Goal: Task Accomplishment & Management: Manage account settings

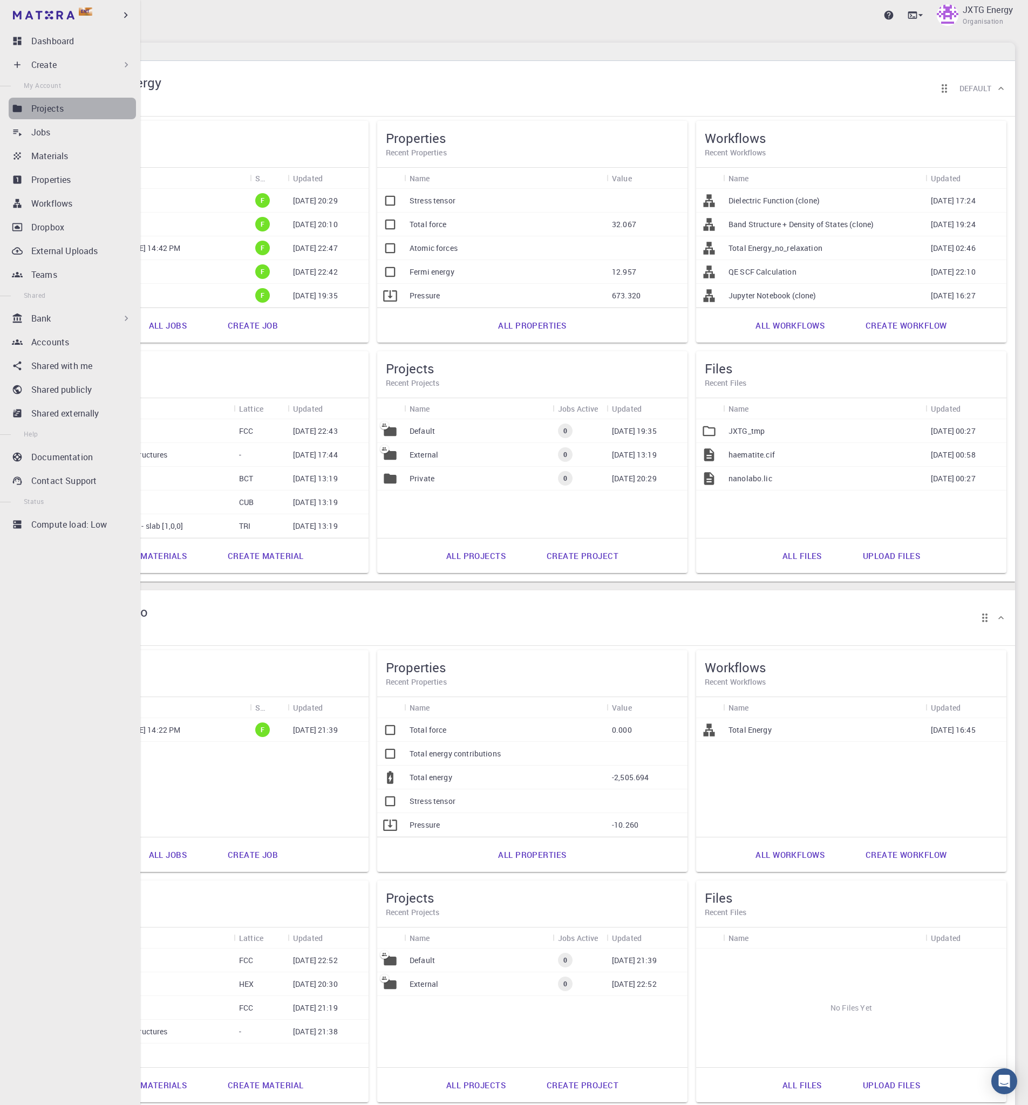
click at [78, 114] on div "Projects" at bounding box center [83, 108] width 105 height 13
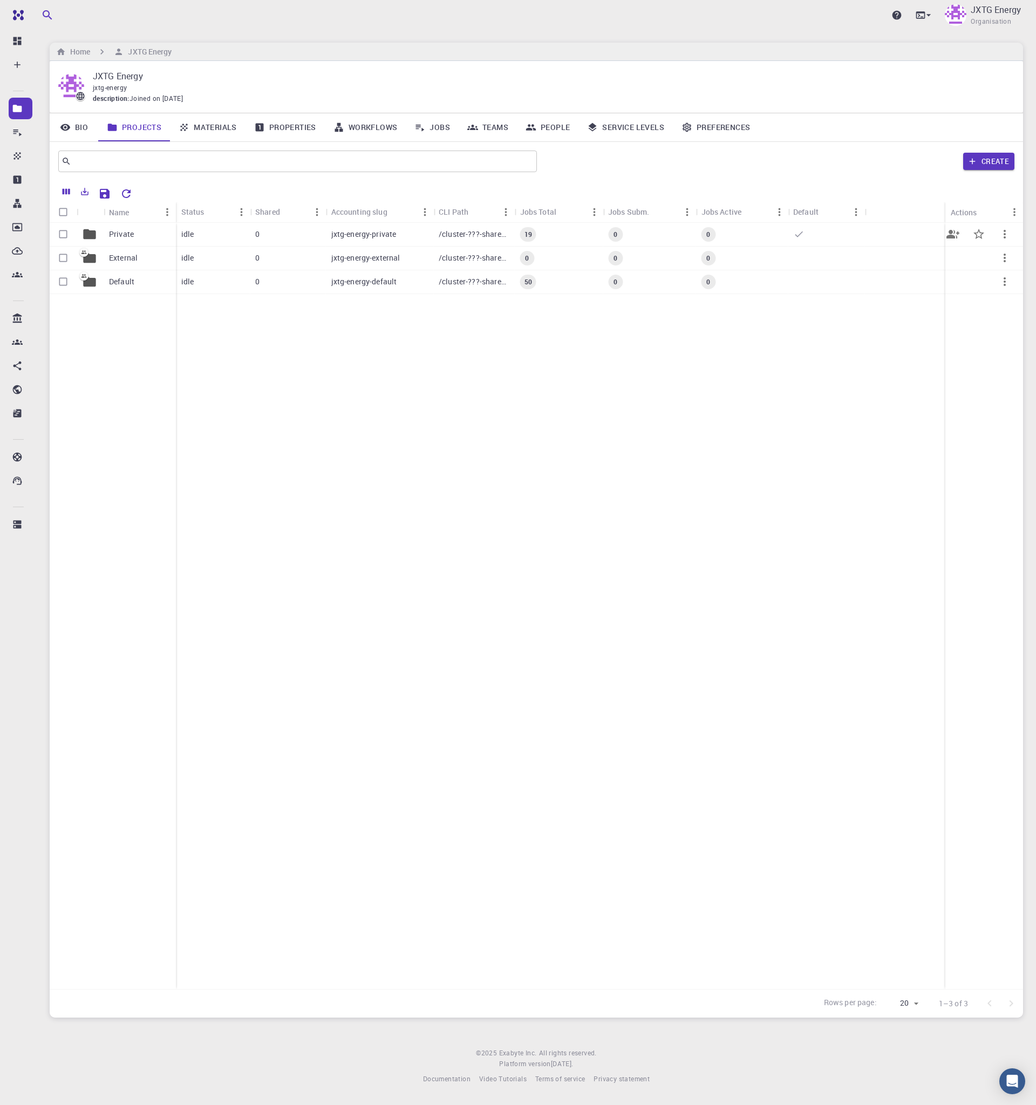
click at [148, 229] on div "Private" at bounding box center [140, 235] width 72 height 24
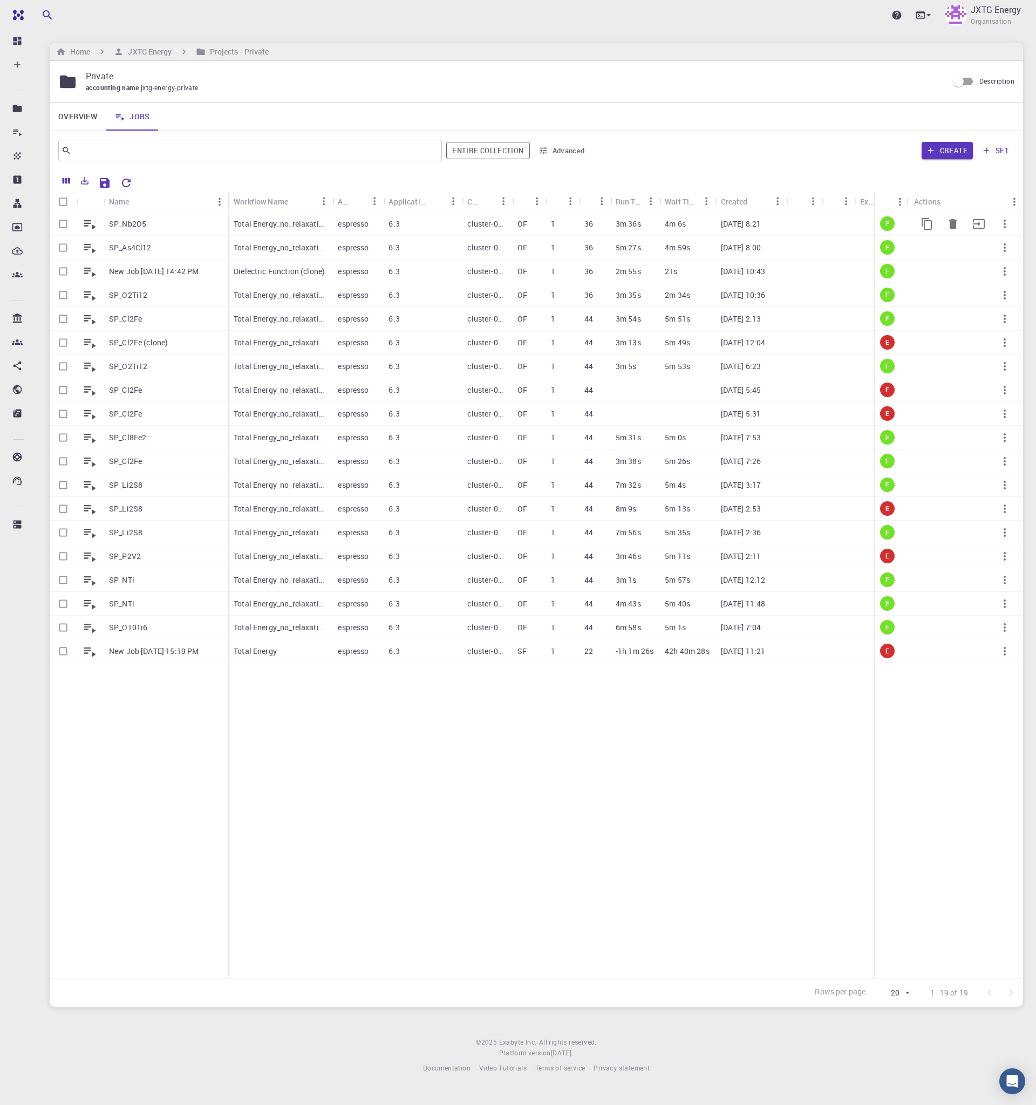
click at [160, 223] on div "SP_Nb2O5" at bounding box center [166, 224] width 125 height 24
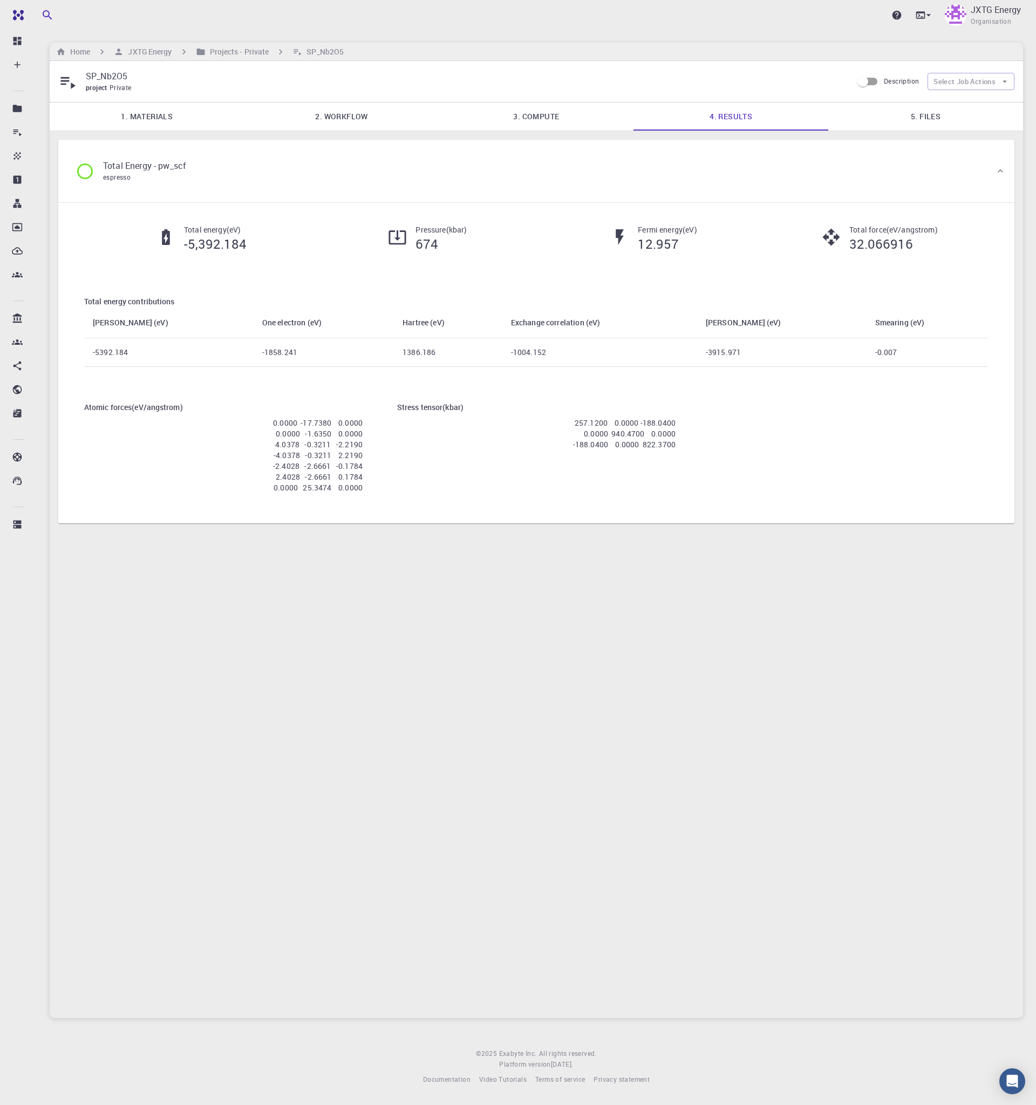
click at [197, 120] on link "1. Materials" at bounding box center [147, 117] width 195 height 28
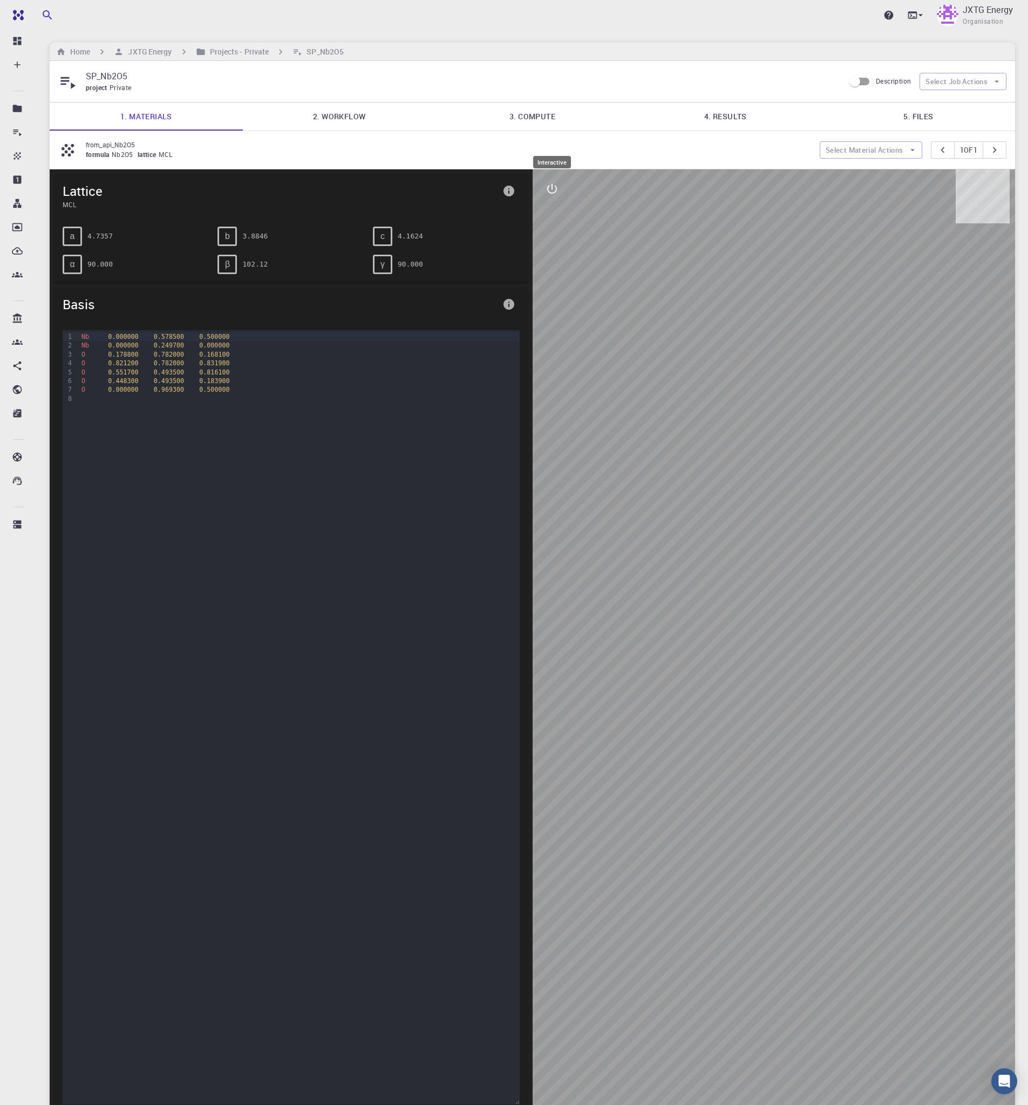
click at [547, 191] on icon "interactive" at bounding box center [552, 188] width 13 height 13
click at [557, 213] on icon "view" at bounding box center [552, 214] width 13 height 13
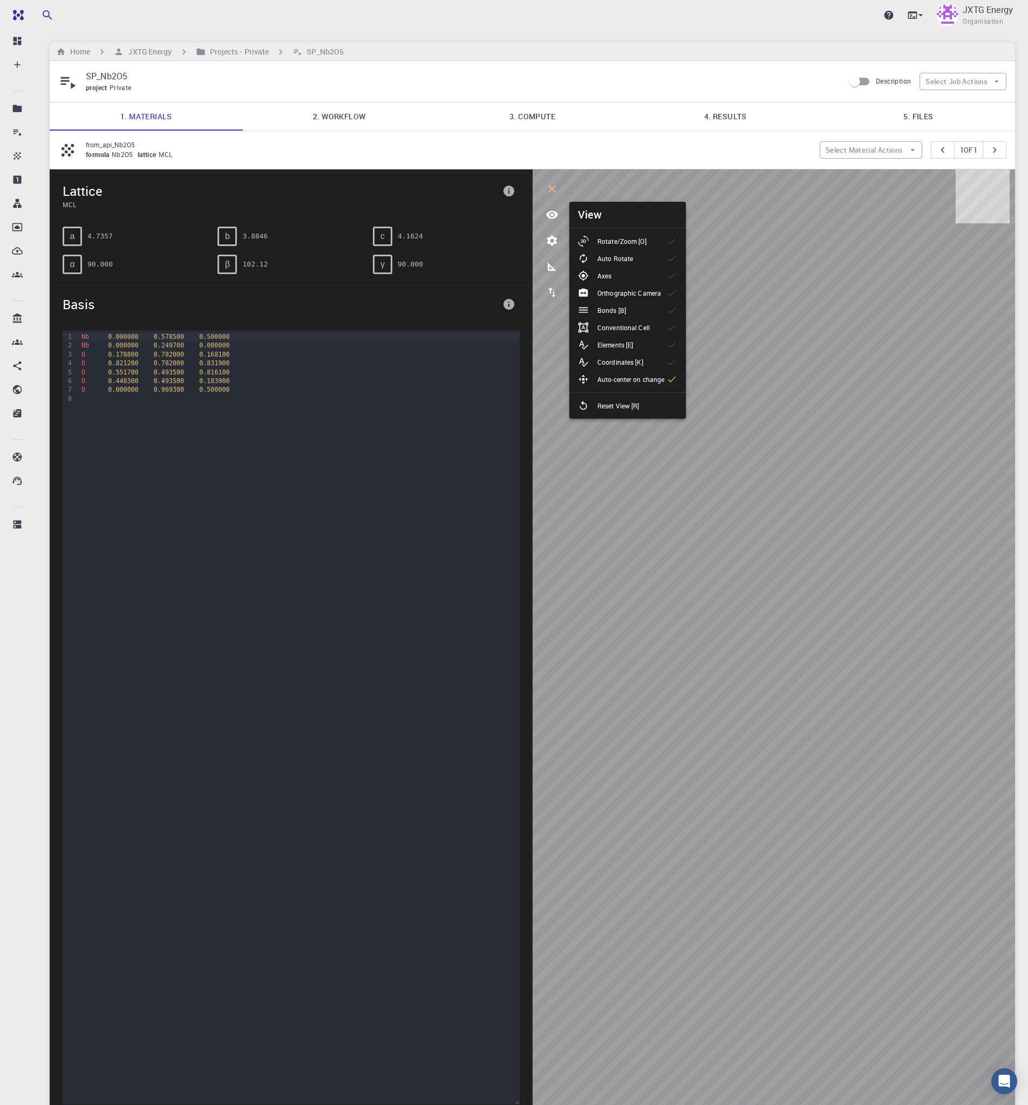
click at [622, 247] on li "Rotate/Zoom [O]" at bounding box center [627, 241] width 117 height 17
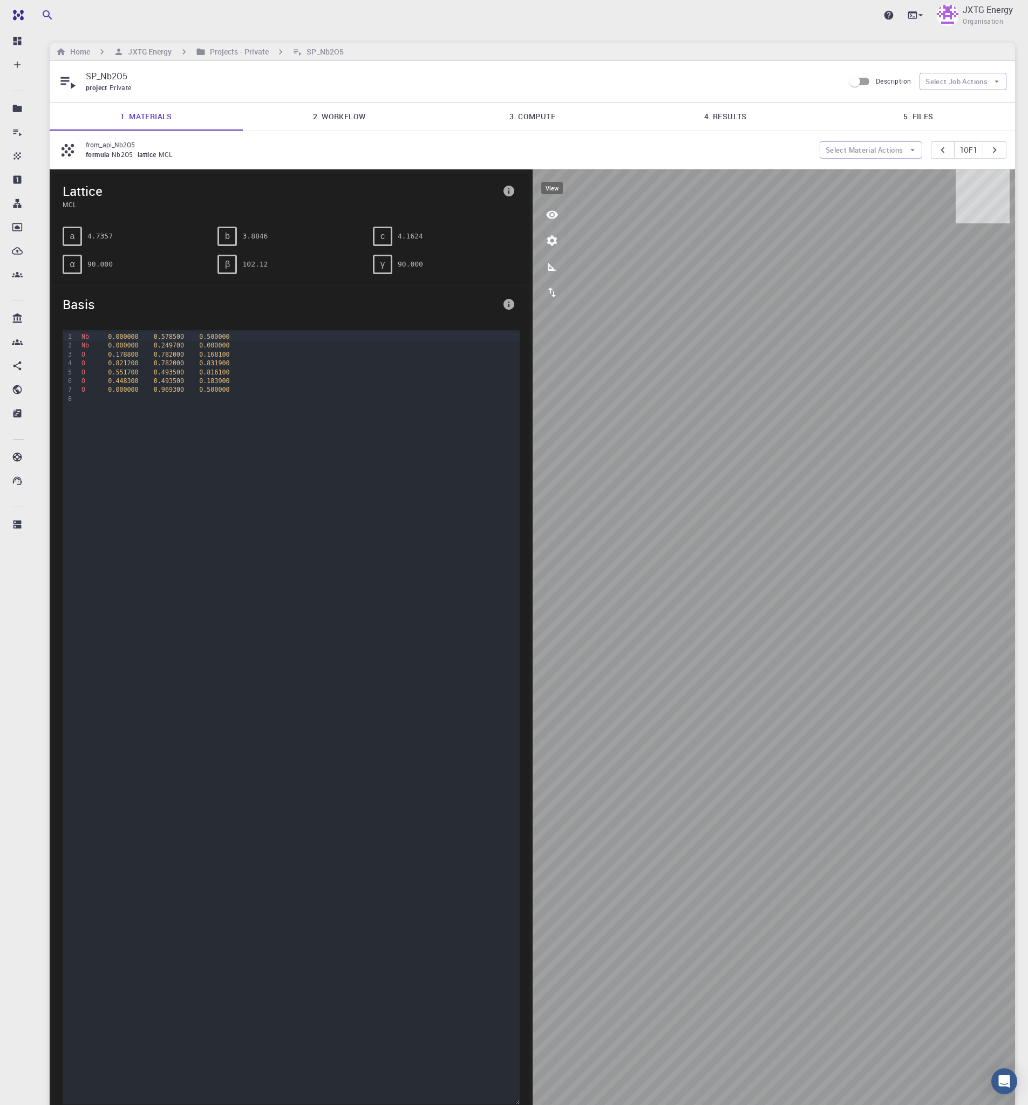
click at [546, 215] on icon "view" at bounding box center [552, 214] width 13 height 13
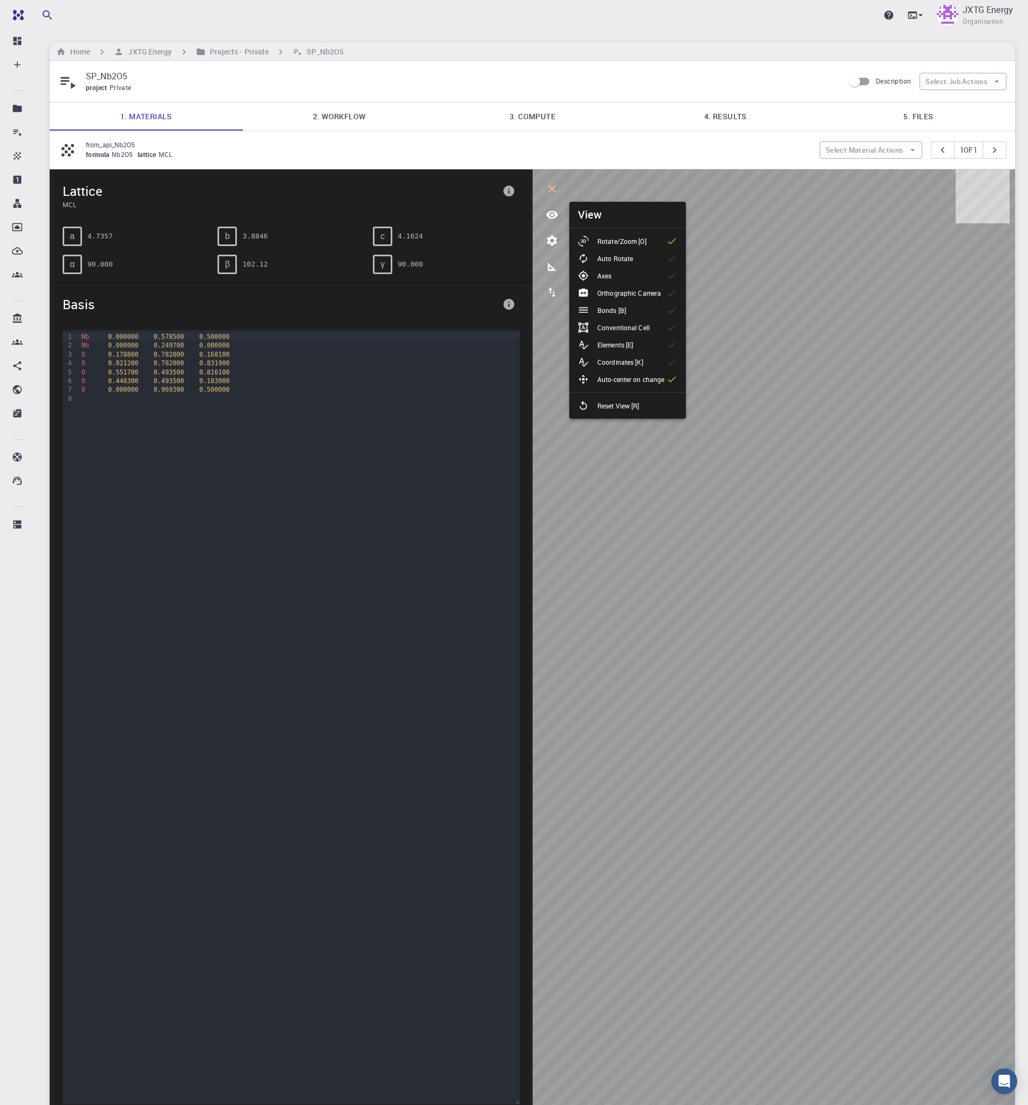
click at [624, 337] on li "Elements [E]" at bounding box center [627, 344] width 117 height 17
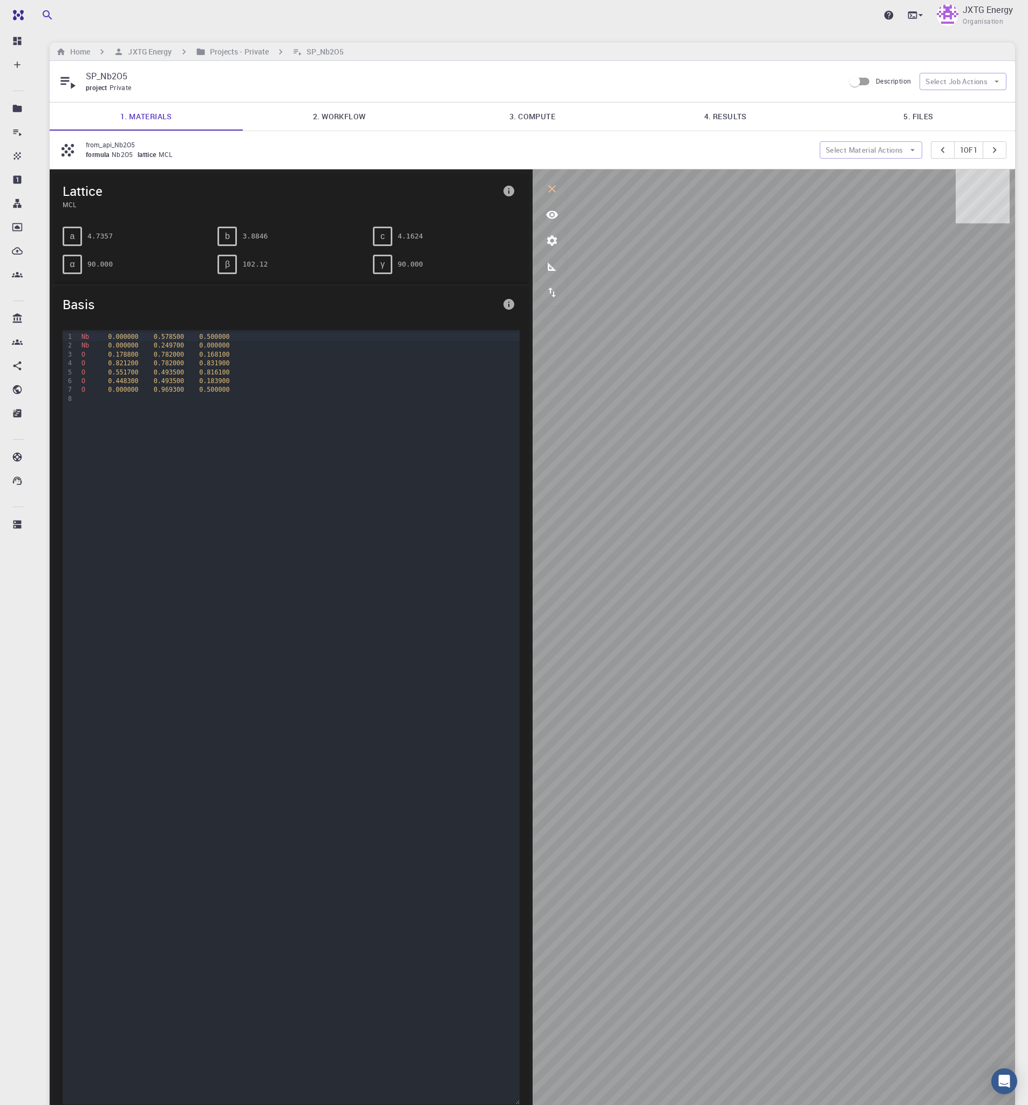
click at [733, 113] on link "4. Results" at bounding box center [725, 117] width 193 height 28
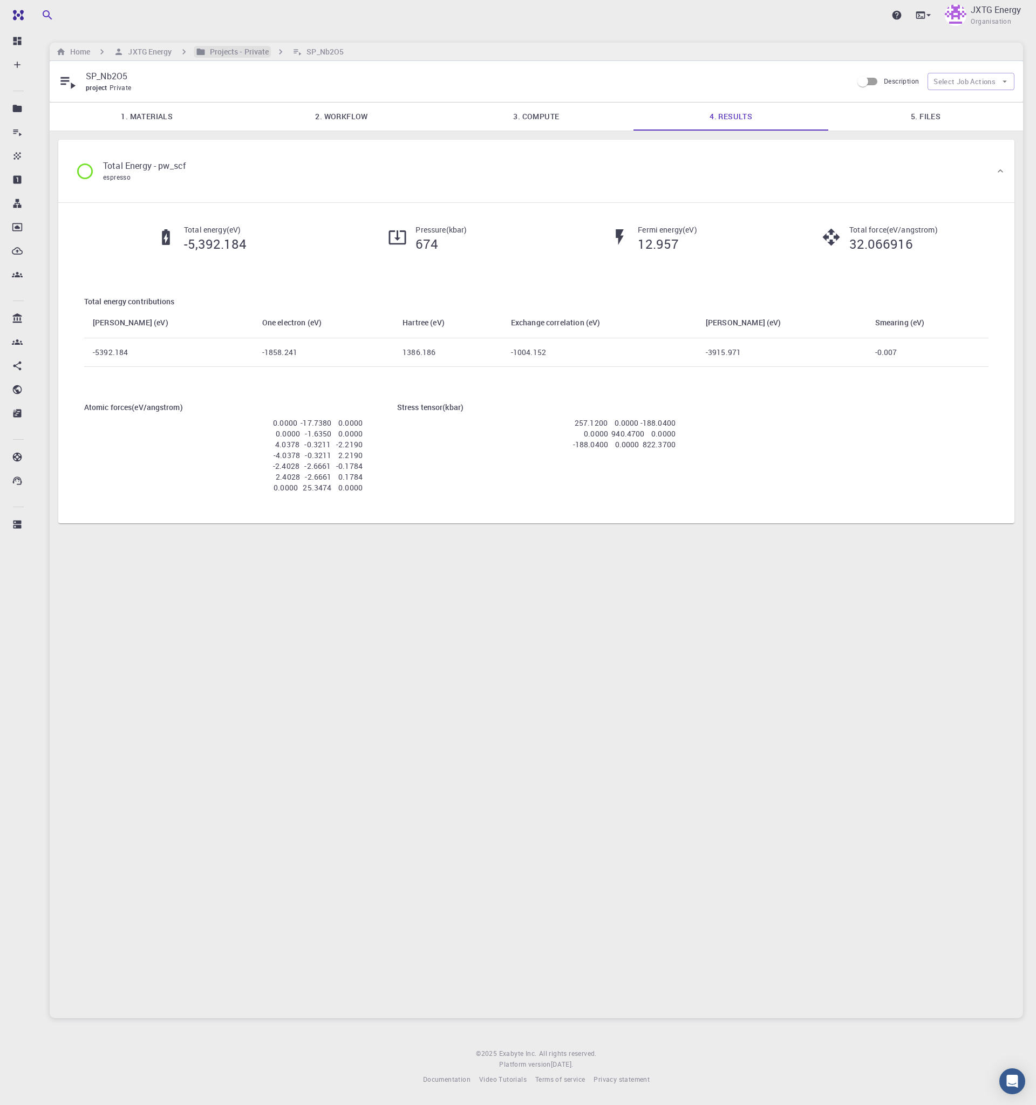
click at [236, 49] on h6 "Projects - Private" at bounding box center [238, 52] width 64 height 12
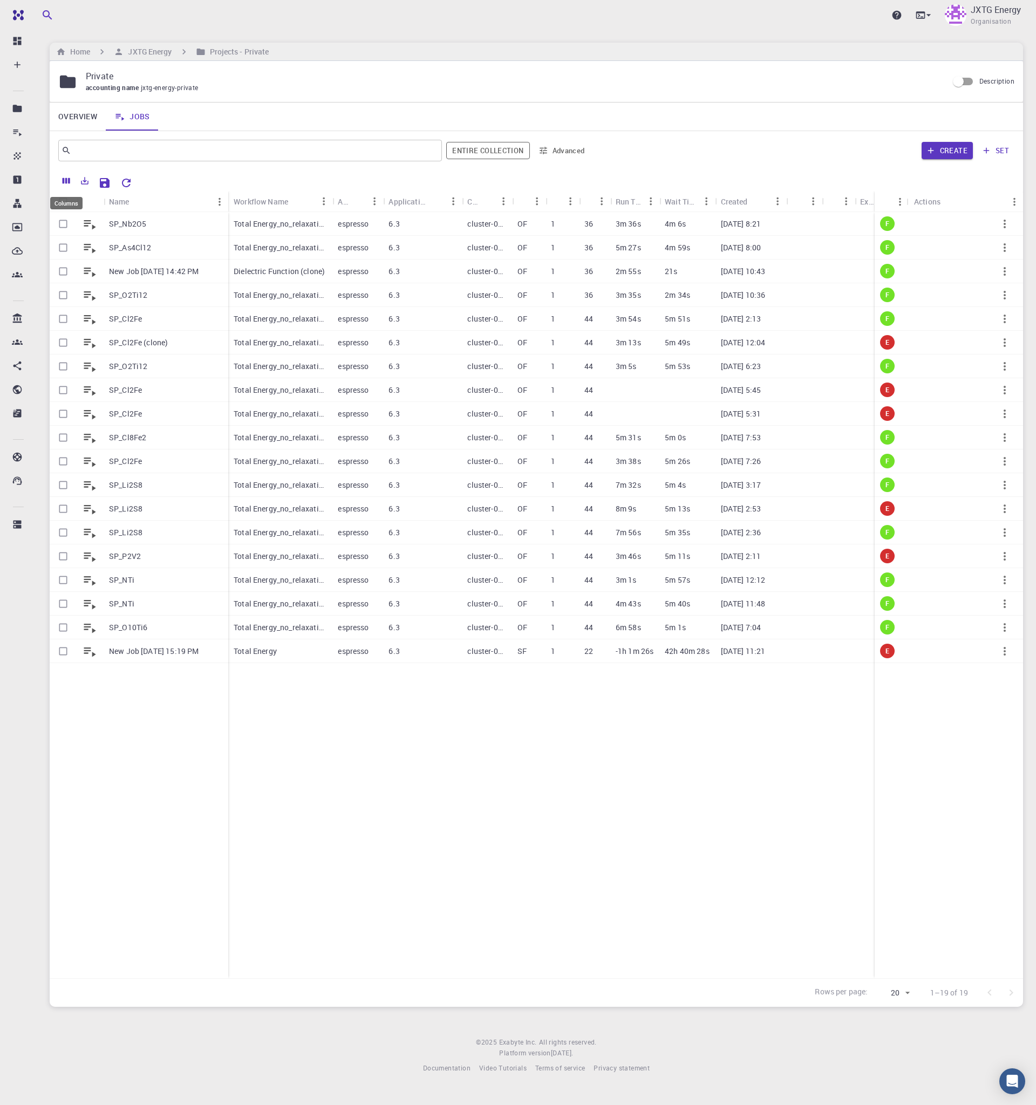
click at [69, 181] on icon "Columns" at bounding box center [67, 181] width 8 height 6
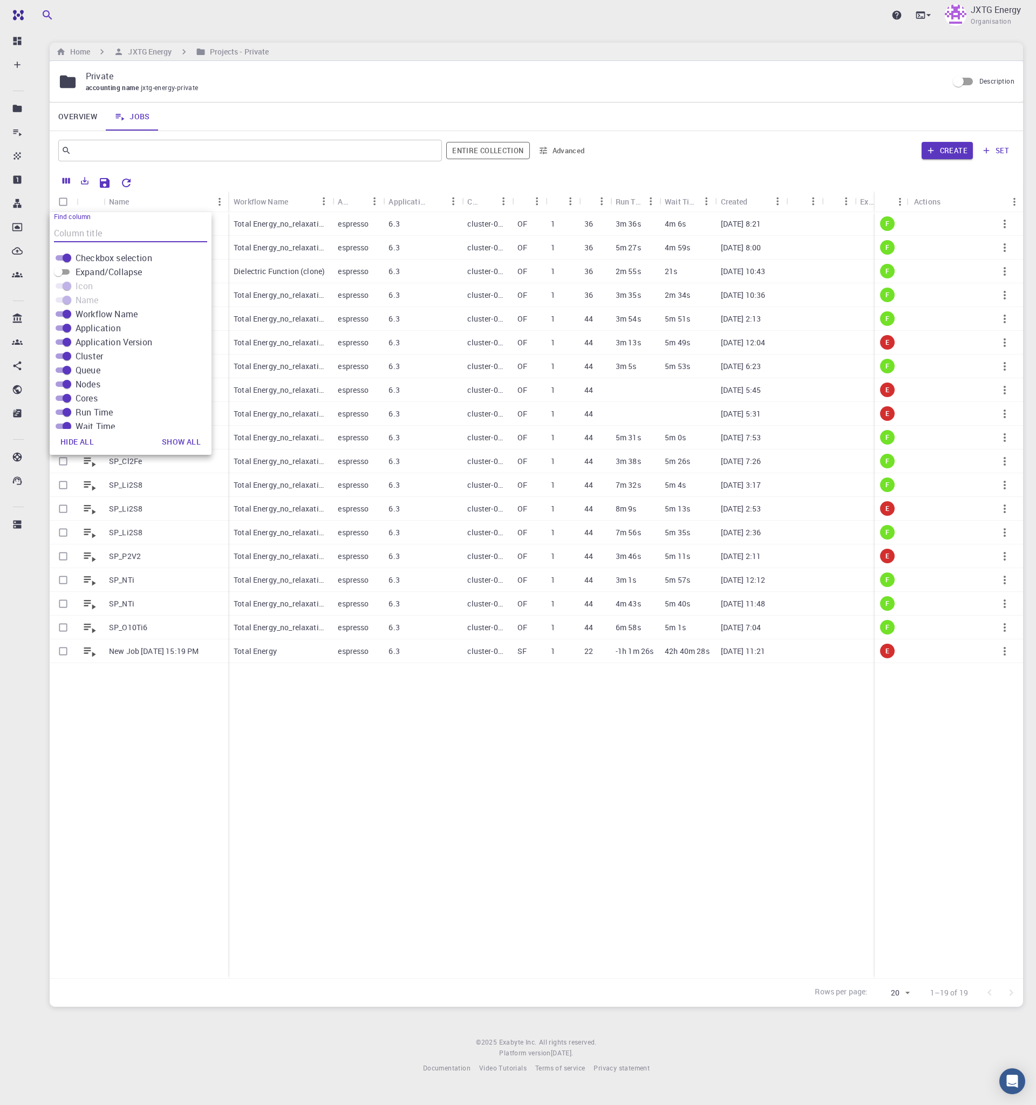
scroll to position [205, 0]
click at [64, 372] on input "Owner" at bounding box center [58, 375] width 39 height 13
checkbox input "true"
click at [63, 388] on input "Creator" at bounding box center [58, 389] width 39 height 13
checkbox input "true"
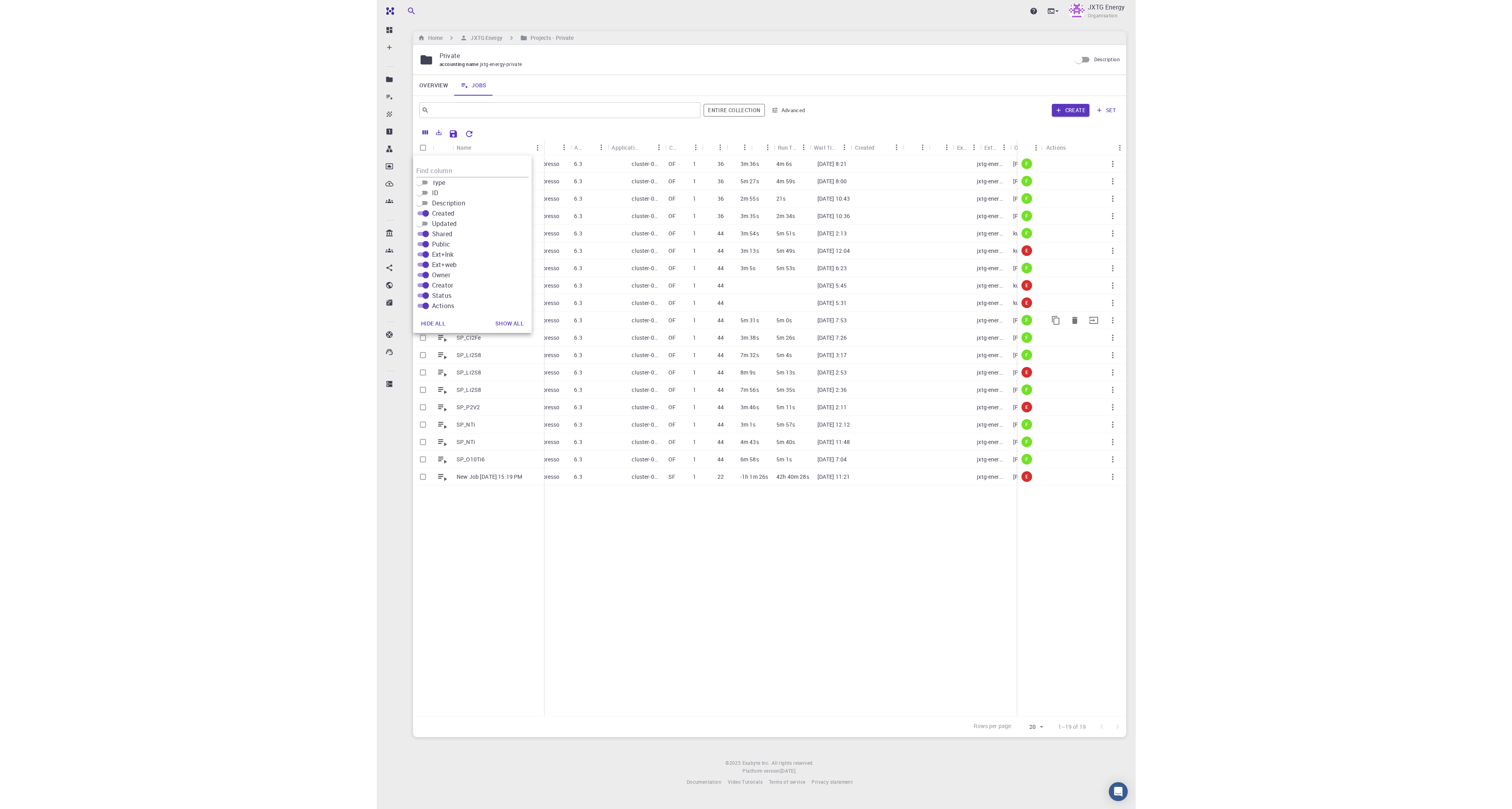
scroll to position [0, 0]
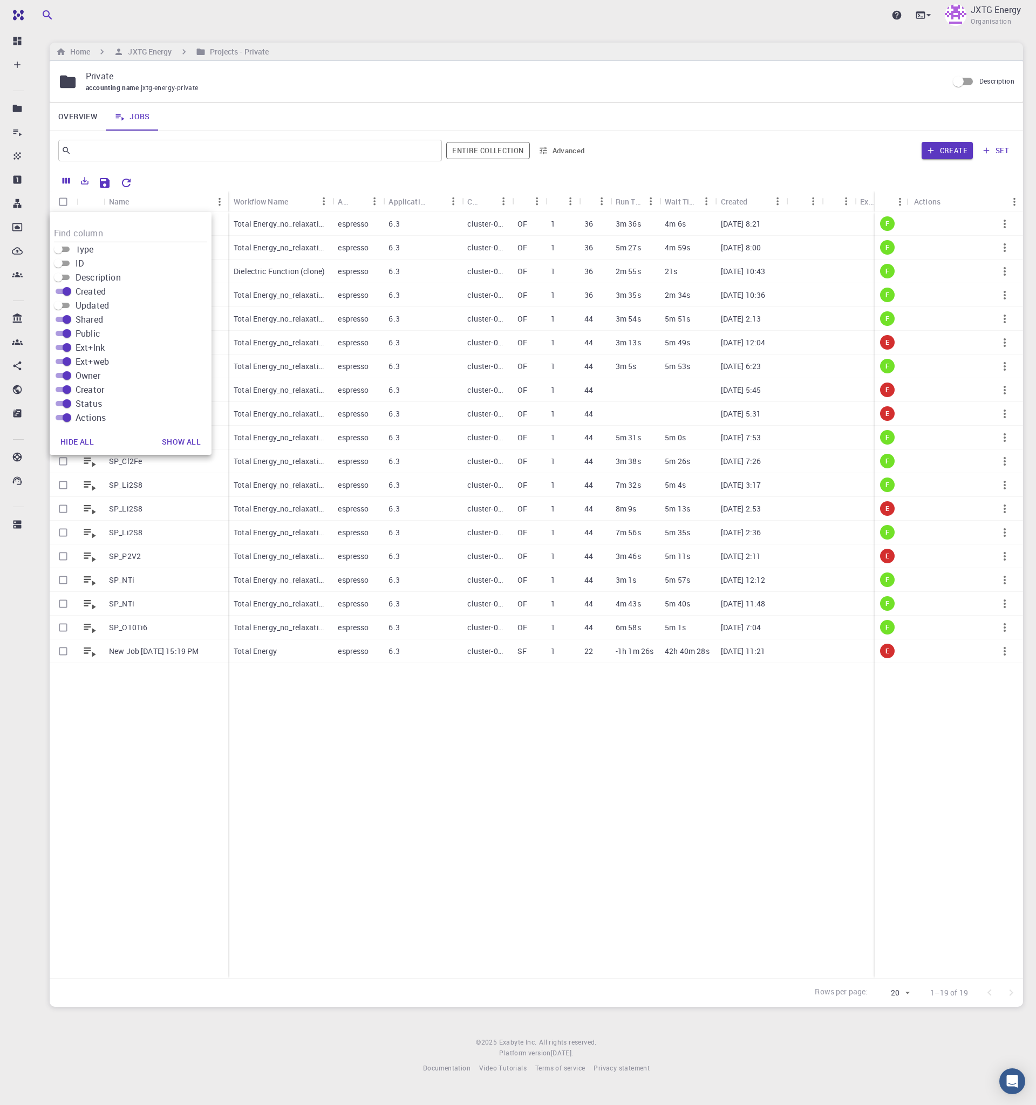
click at [64, 317] on input "Shared" at bounding box center [66, 319] width 39 height 13
checkbox input "false"
click at [63, 332] on input "Public" at bounding box center [66, 333] width 39 height 13
checkbox input "false"
click at [63, 348] on input "Ext+lnk" at bounding box center [66, 347] width 39 height 13
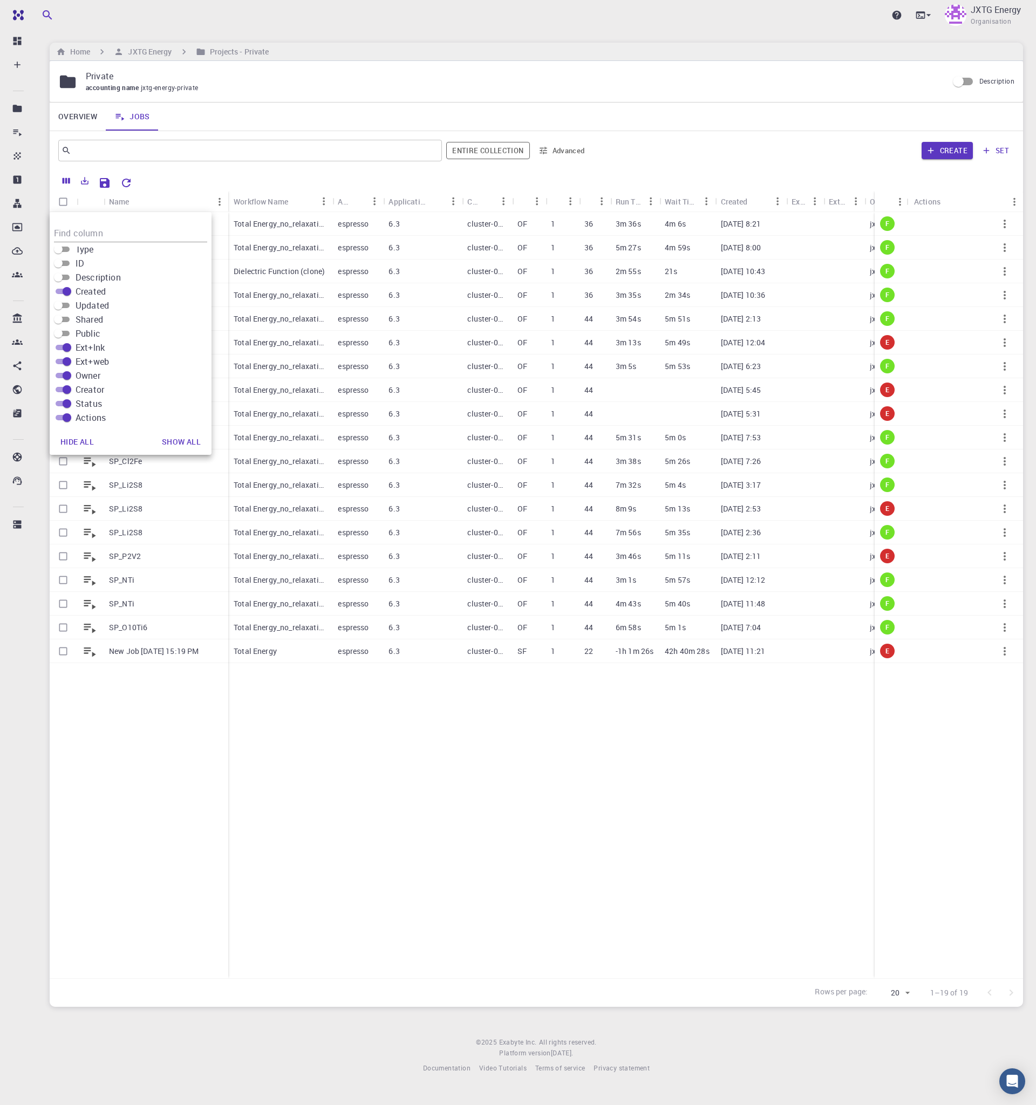
checkbox input "false"
click at [62, 359] on input "Ext+web" at bounding box center [66, 361] width 39 height 13
checkbox input "false"
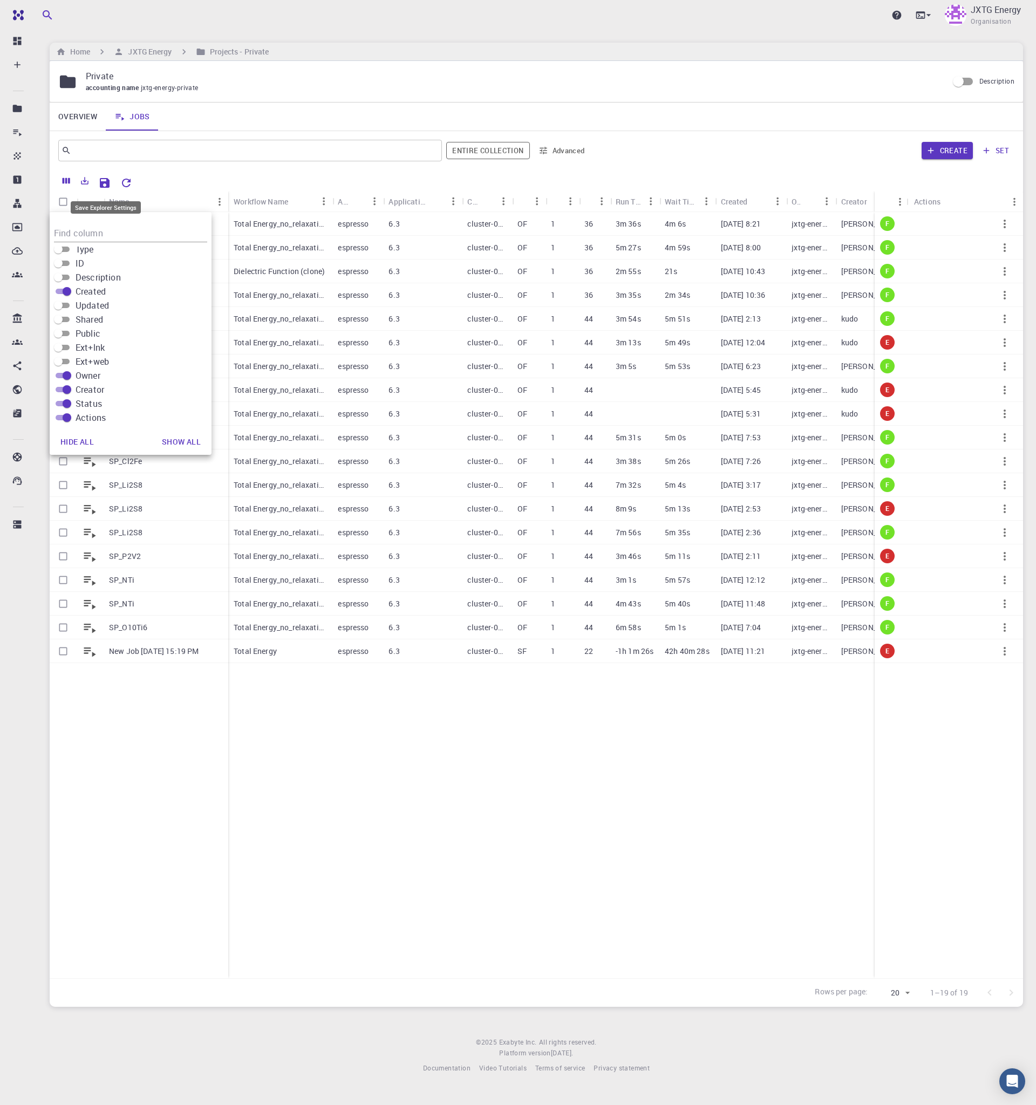
click at [105, 179] on icon "Save Explorer Settings" at bounding box center [105, 183] width 10 height 10
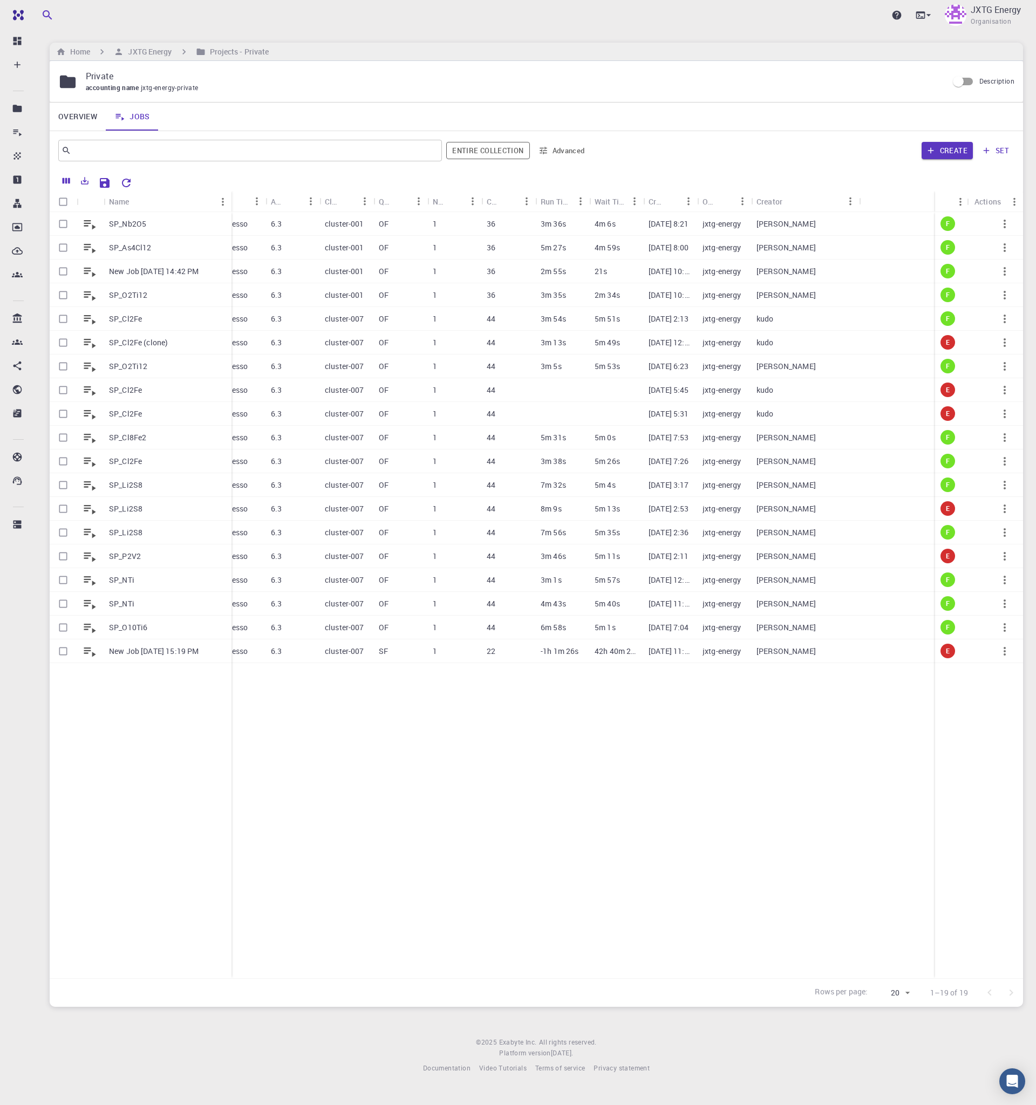
drag, startPoint x: 156, startPoint y: 197, endPoint x: 230, endPoint y: 197, distance: 73.9
click at [230, 197] on div "Name" at bounding box center [232, 201] width 11 height 21
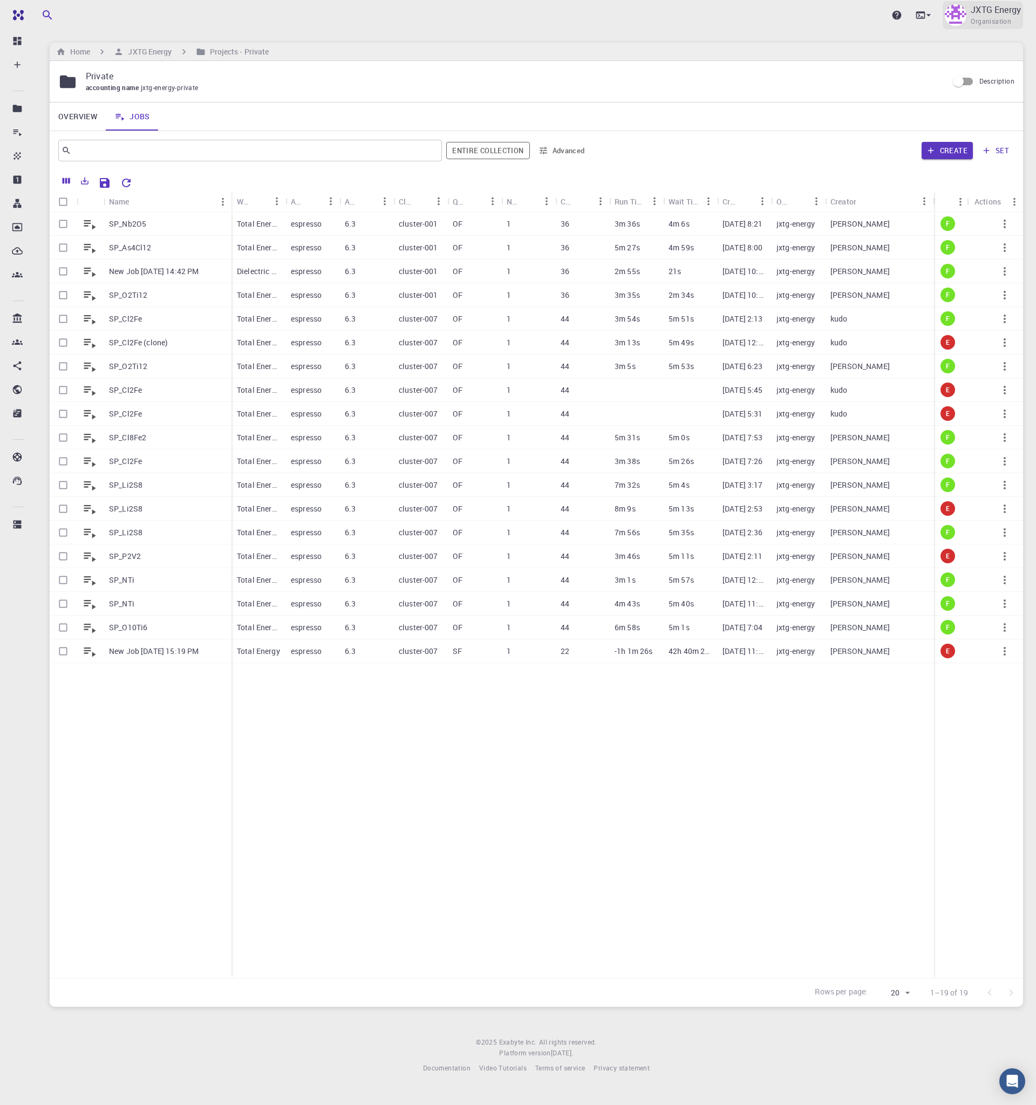
click at [987, 18] on span "Organisation" at bounding box center [991, 21] width 40 height 11
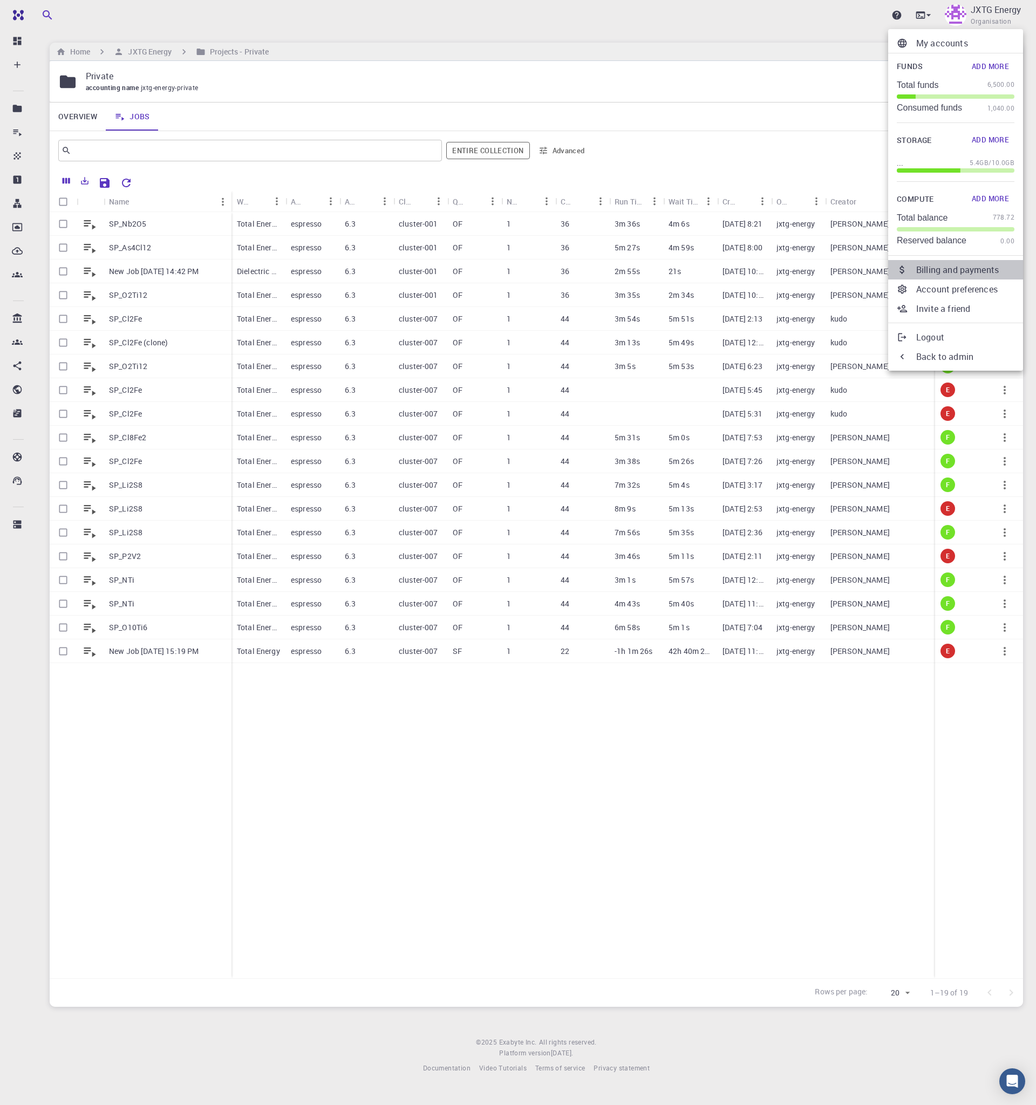
click at [964, 270] on p "Billing and payments" at bounding box center [965, 269] width 98 height 13
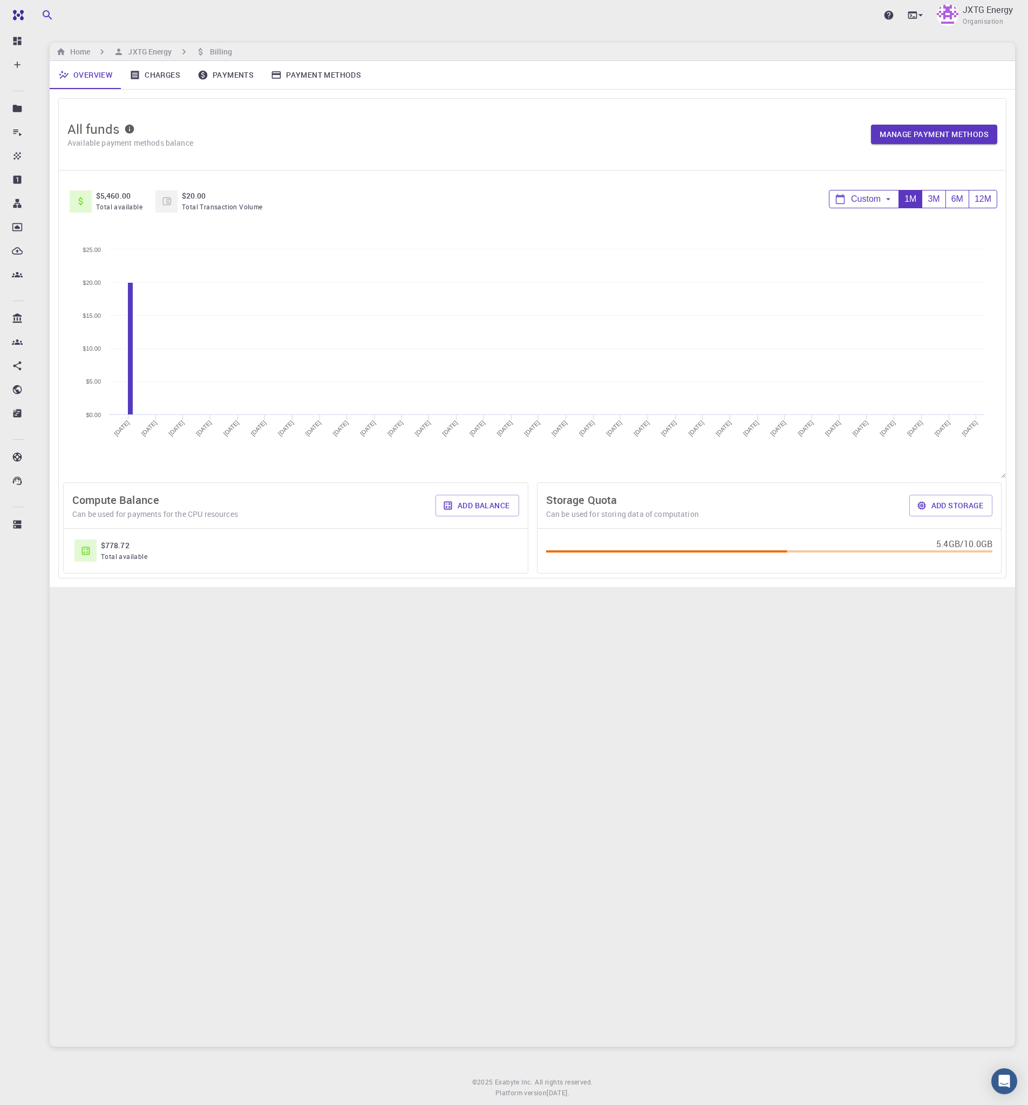
click at [238, 74] on link "Payments" at bounding box center [225, 75] width 73 height 28
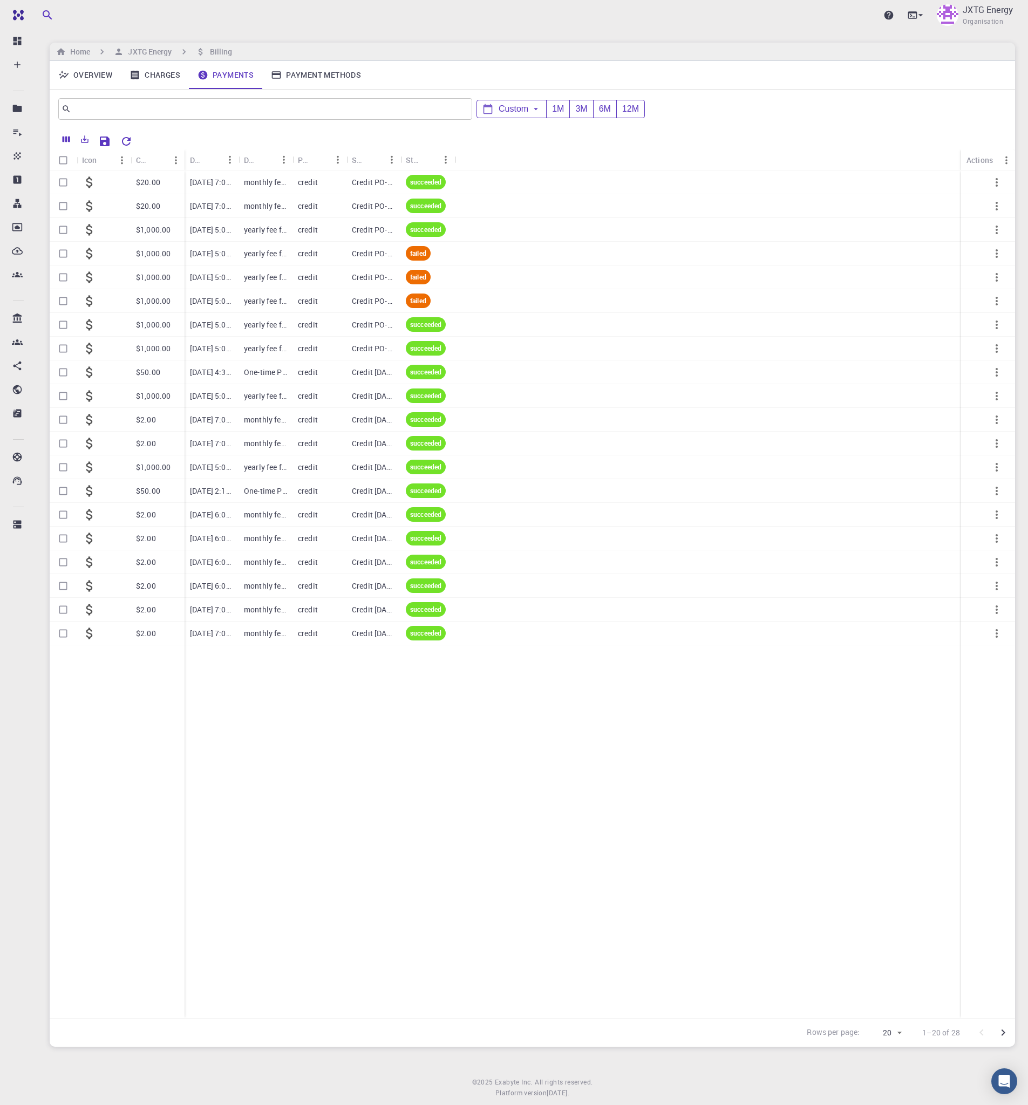
click at [150, 77] on link "Charges" at bounding box center [155, 75] width 68 height 28
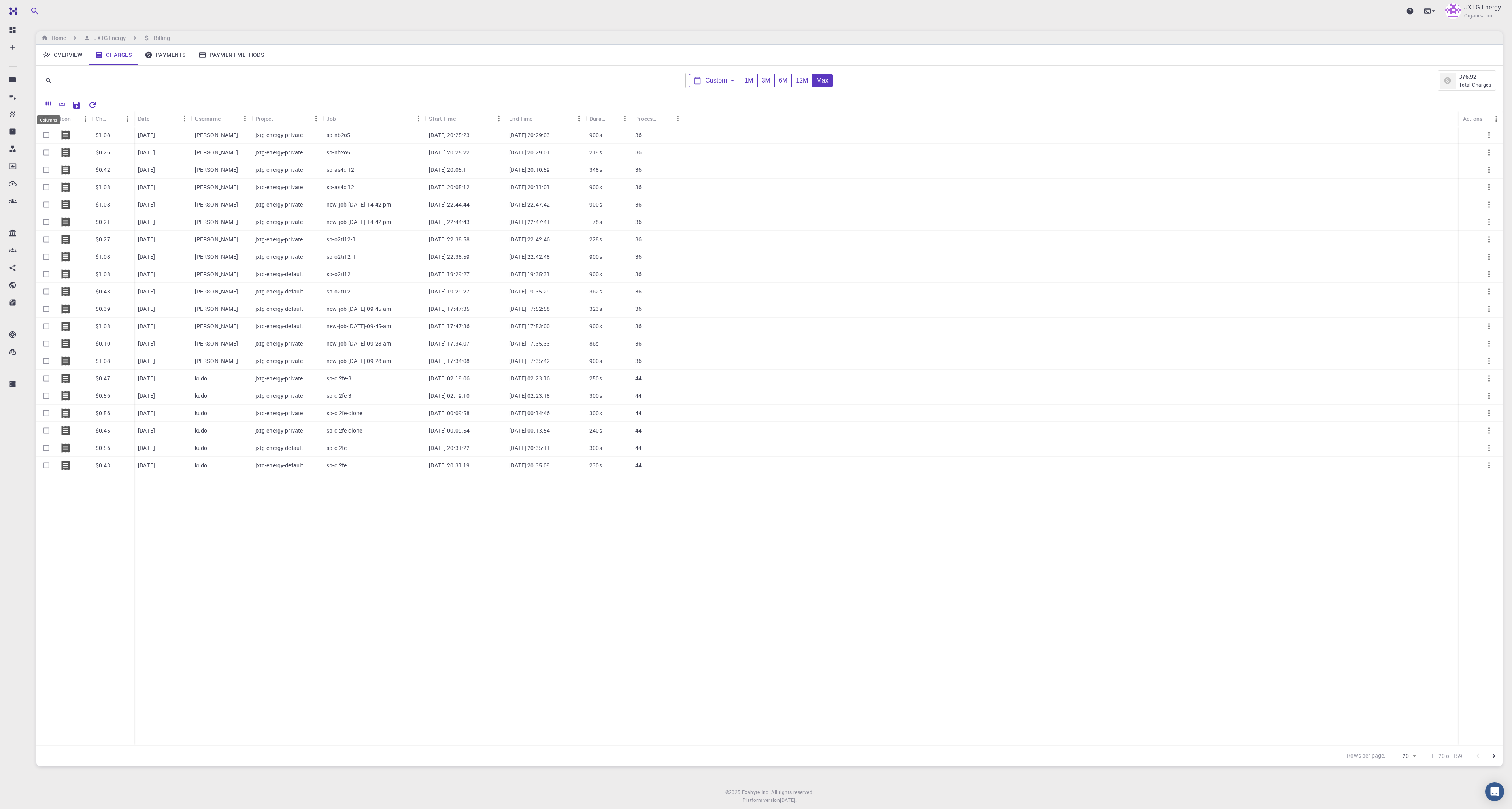
click at [47, 103] on icon "Columns" at bounding box center [49, 104] width 6 height 4
click at [45, 266] on input "Description" at bounding box center [42, 266] width 29 height 10
checkbox input "true"
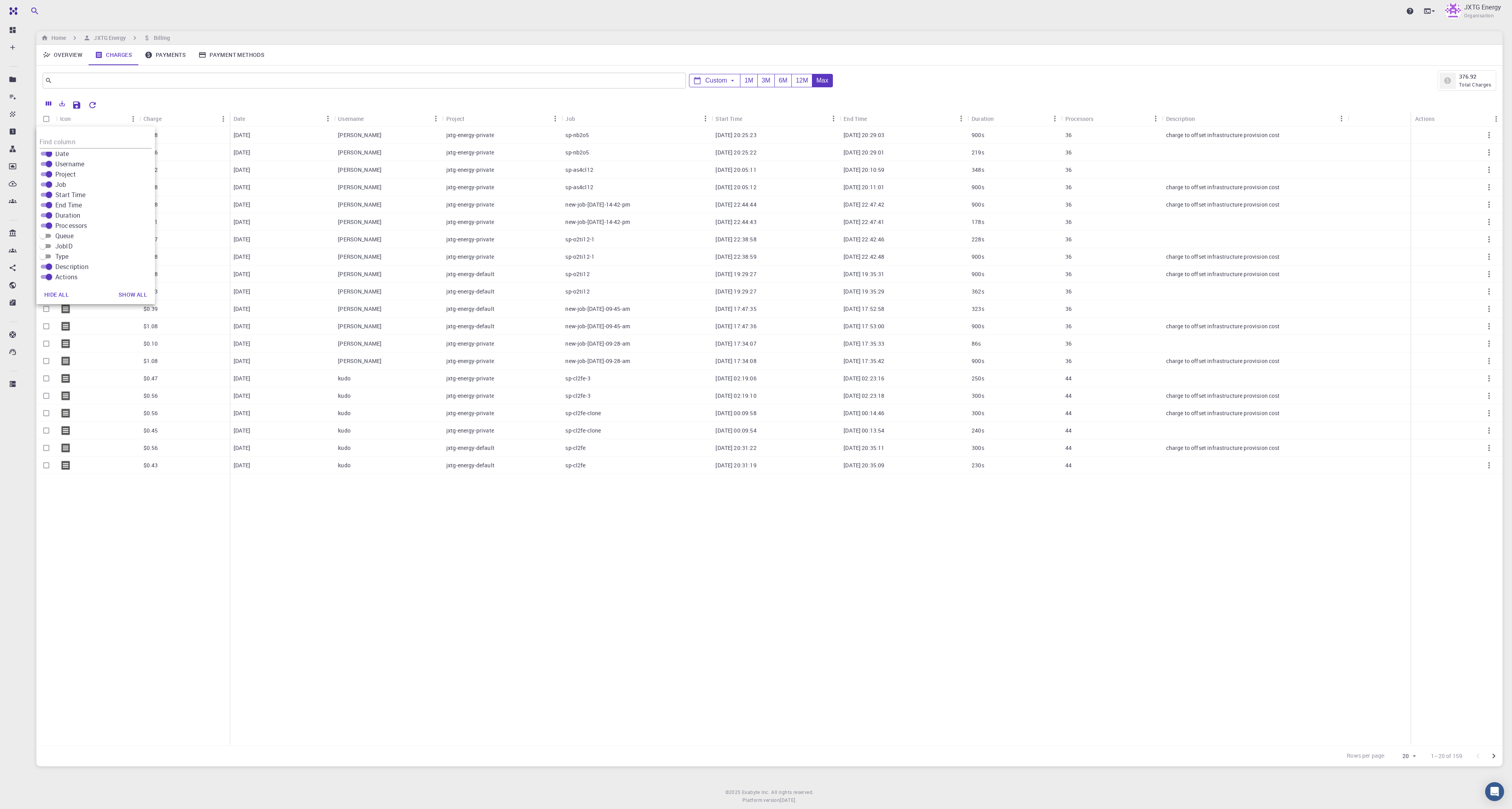
click at [731, 54] on div "Overview Charges Payments Payment Methods" at bounding box center [769, 55] width 1466 height 20
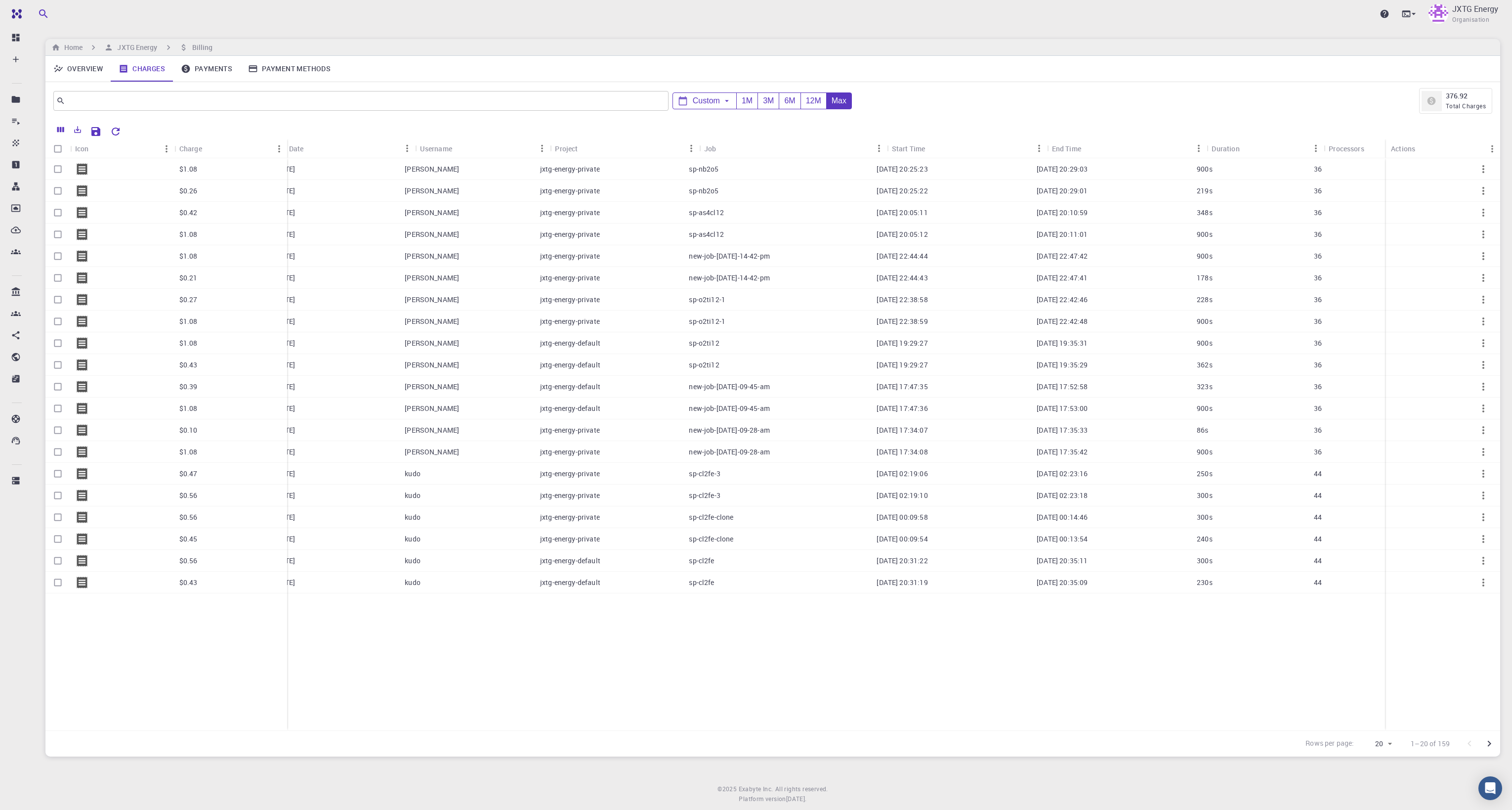
scroll to position [0, 0]
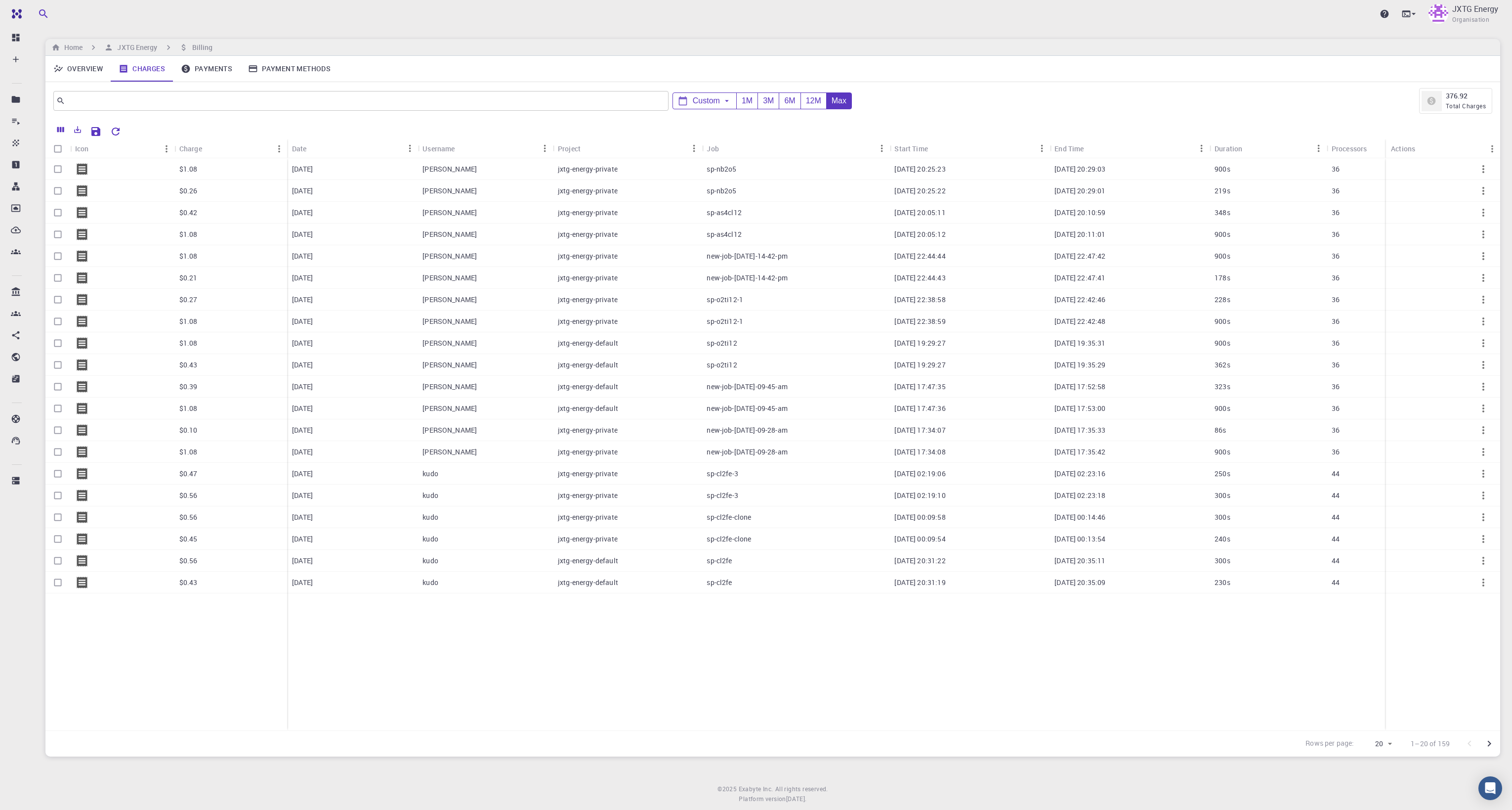
click at [454, 16] on div "Upgrade JXTG Energy Organisation" at bounding box center [773, 14] width 1479 height 26
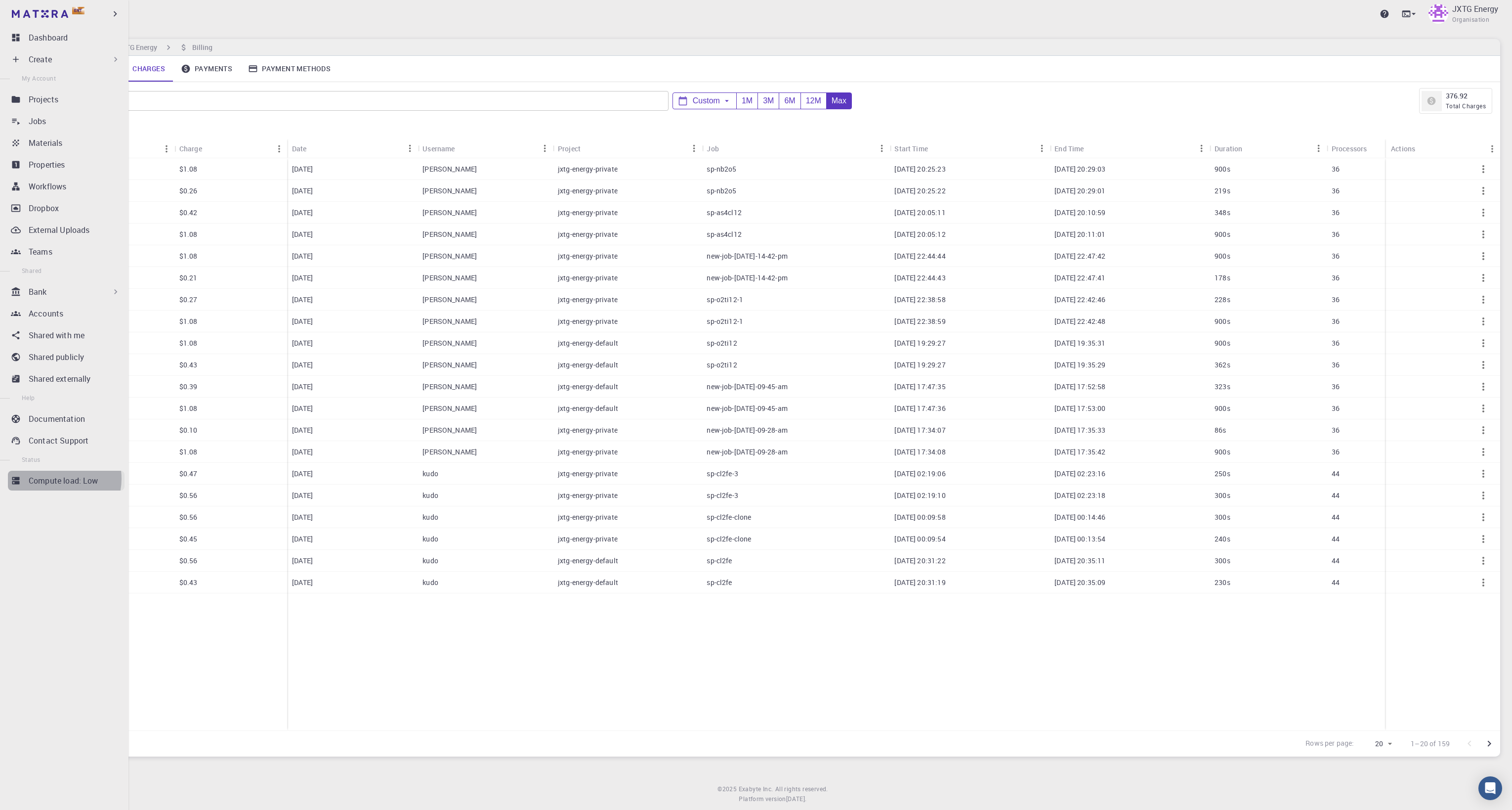
click at [57, 478] on p "Compute load: Low" at bounding box center [63, 480] width 70 height 12
